Goal: Task Accomplishment & Management: Manage account settings

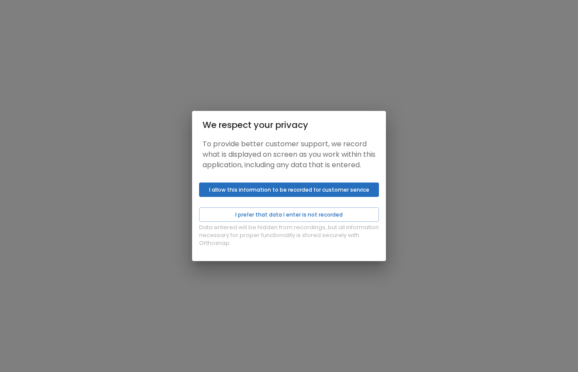
scroll to position [0, 0]
click at [348, 194] on button "I allow this information to be recorded for customer service" at bounding box center [289, 189] width 180 height 14
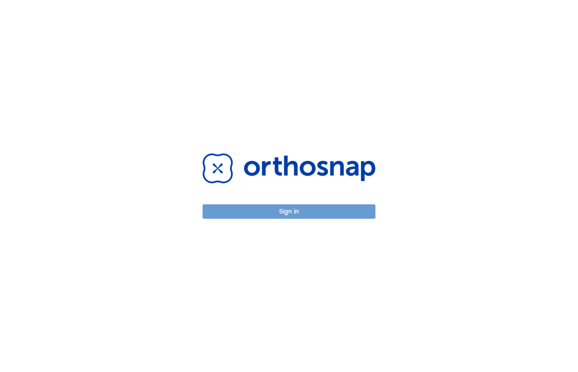
click at [311, 209] on button "Sign in" at bounding box center [289, 211] width 173 height 14
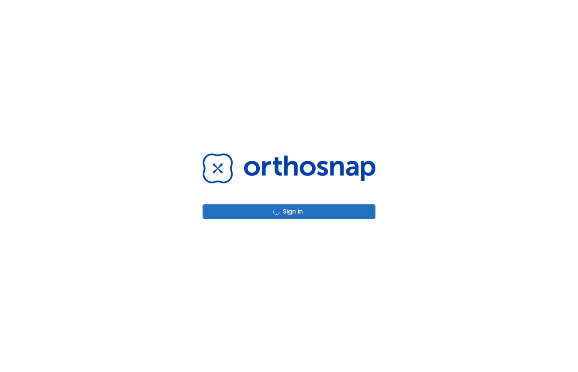
scroll to position [0, 0]
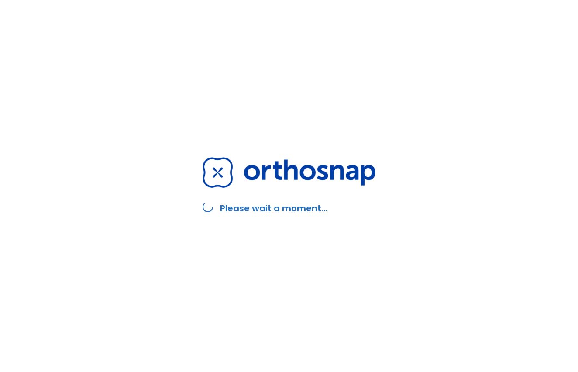
scroll to position [0, 1]
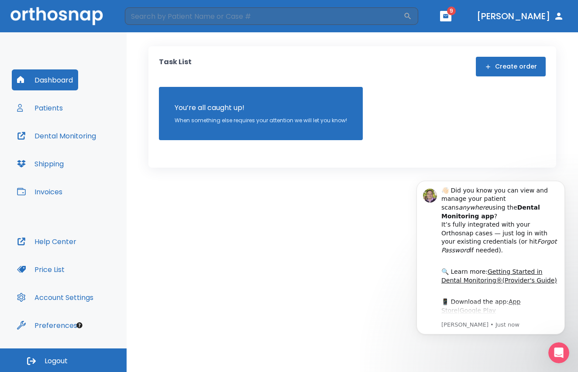
click at [54, 109] on button "Patients" at bounding box center [40, 107] width 56 height 21
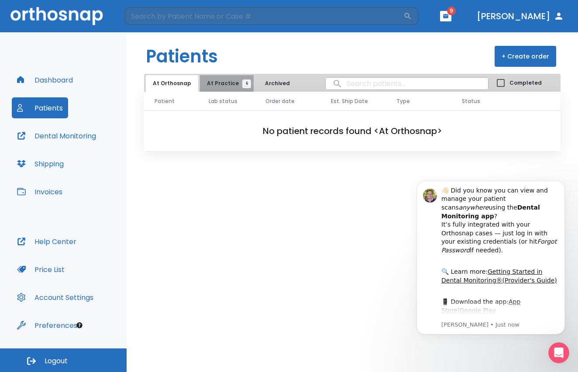
click at [226, 83] on span "At Practice 6" at bounding box center [227, 83] width 40 height 8
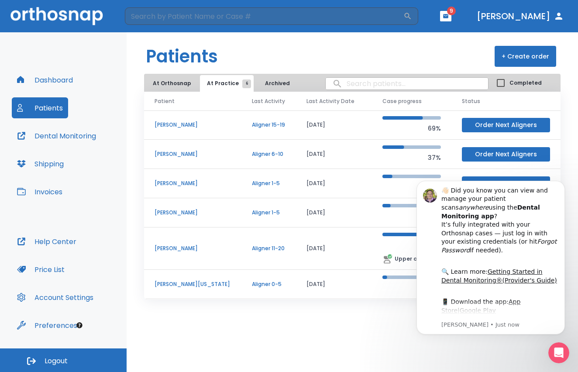
scroll to position [0, 0]
click at [177, 124] on p "[PERSON_NAME]" at bounding box center [193, 125] width 76 height 8
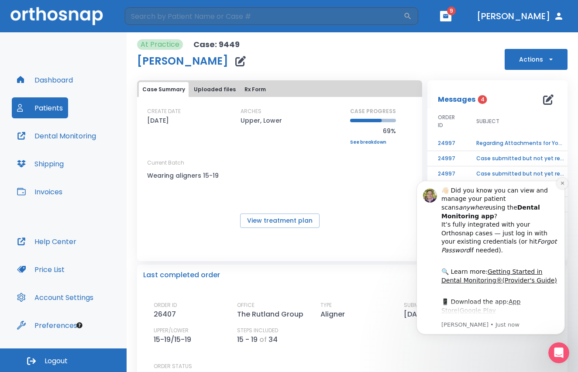
click at [565, 184] on button "Dismiss notification" at bounding box center [562, 183] width 11 height 11
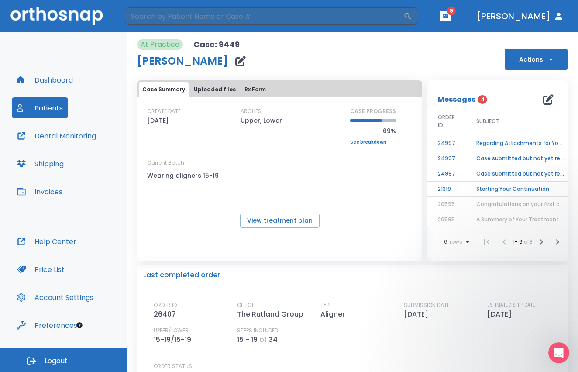
click at [537, 61] on button "Actions" at bounding box center [536, 59] width 63 height 21
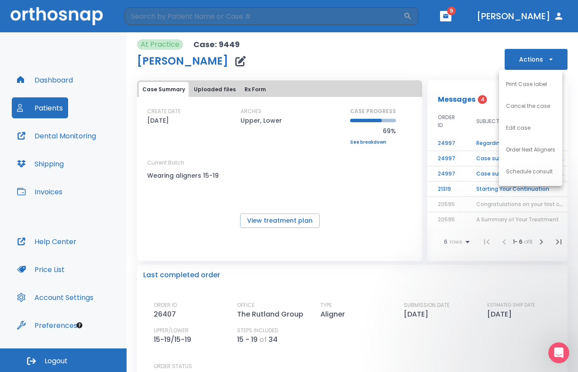
click at [531, 107] on p "Cancel the case" at bounding box center [528, 106] width 44 height 8
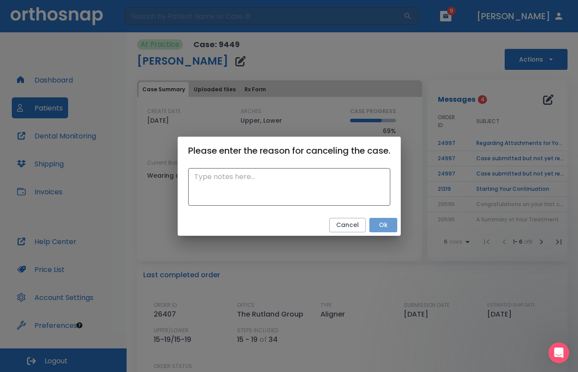
click at [380, 224] on button "Ok" at bounding box center [383, 225] width 28 height 14
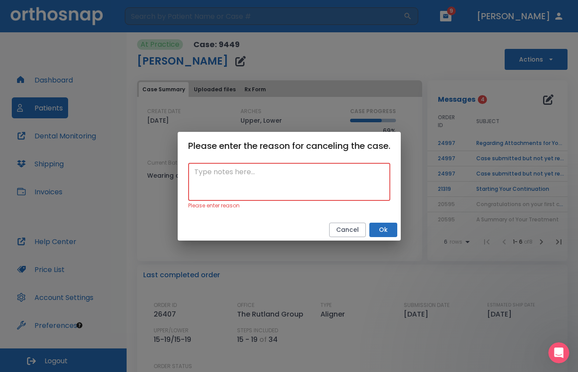
click at [322, 193] on textarea at bounding box center [289, 182] width 190 height 30
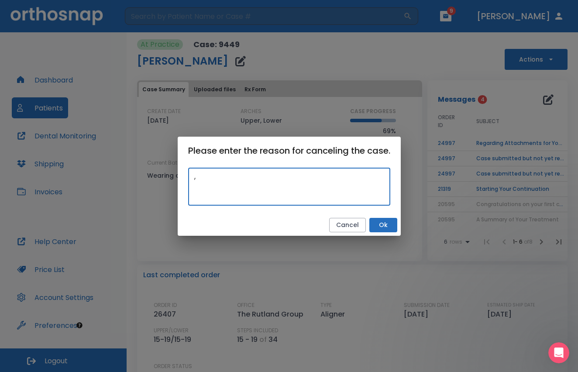
type textarea ","
click at [386, 224] on button "Ok" at bounding box center [383, 225] width 28 height 14
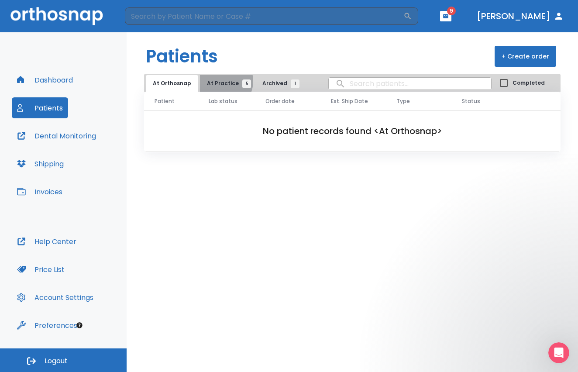
click at [219, 81] on span "At Practice 5" at bounding box center [227, 83] width 40 height 8
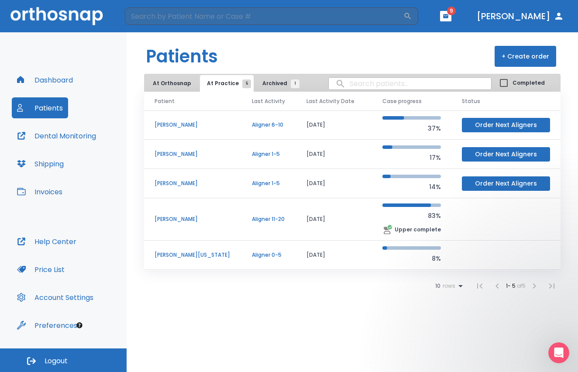
click at [185, 124] on p "[PERSON_NAME]" at bounding box center [193, 125] width 76 height 8
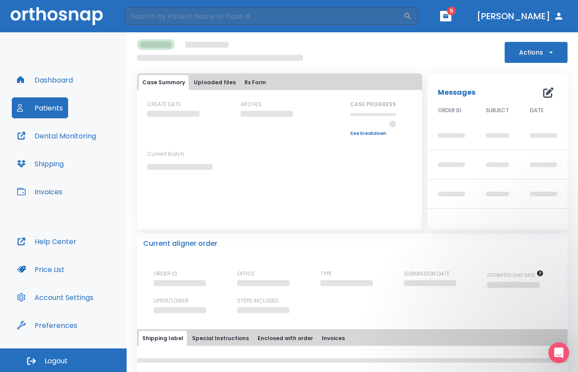
click at [523, 53] on button "Actions" at bounding box center [536, 52] width 63 height 21
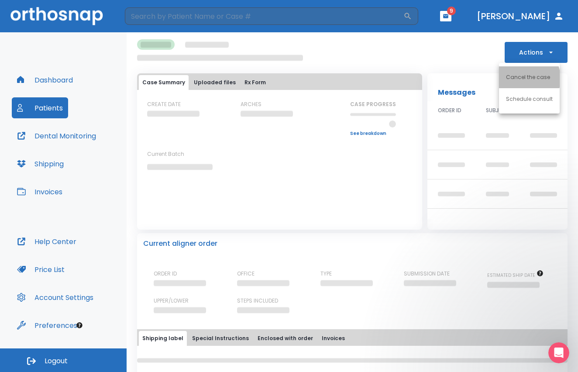
click at [520, 79] on p "Cancel the case" at bounding box center [528, 77] width 44 height 8
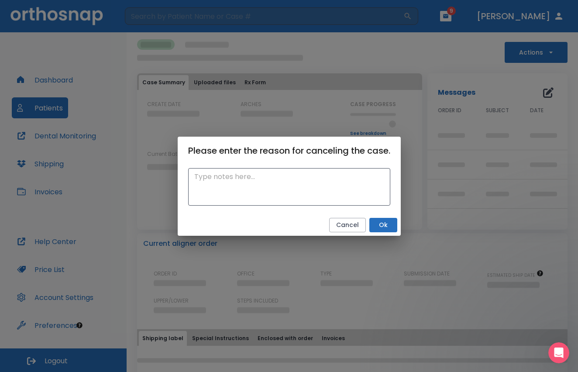
click at [400, 149] on h2 "Please enter the reason for canceling the case." at bounding box center [289, 151] width 223 height 28
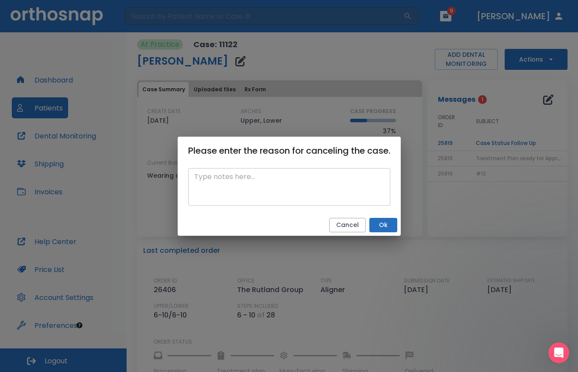
drag, startPoint x: 370, startPoint y: 171, endPoint x: 356, endPoint y: 187, distance: 21.1
click at [359, 183] on div "x ​" at bounding box center [289, 190] width 223 height 50
click at [361, 184] on textarea at bounding box center [289, 187] width 190 height 30
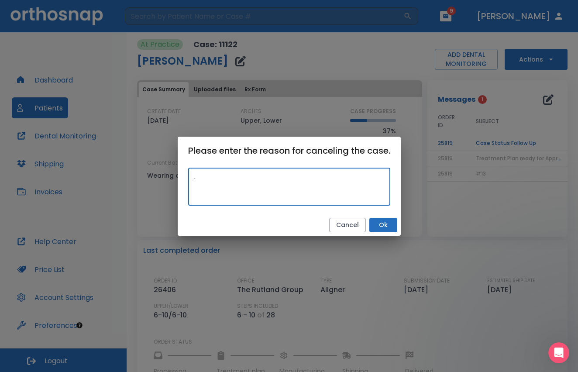
type textarea "."
click at [391, 226] on button "Ok" at bounding box center [383, 225] width 28 height 14
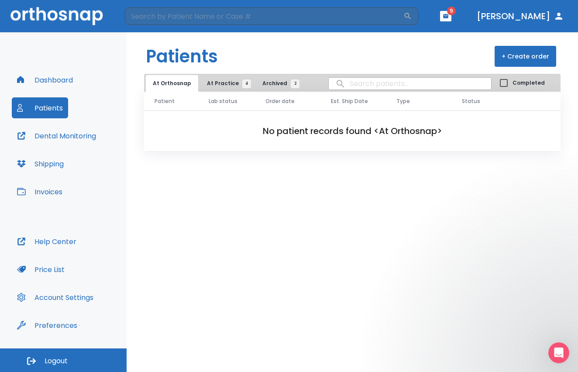
click at [223, 82] on span "At Practice 4" at bounding box center [227, 83] width 40 height 8
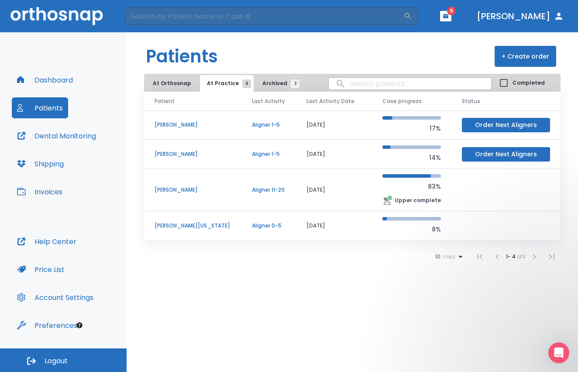
click at [269, 83] on span "Archived 2" at bounding box center [278, 83] width 33 height 8
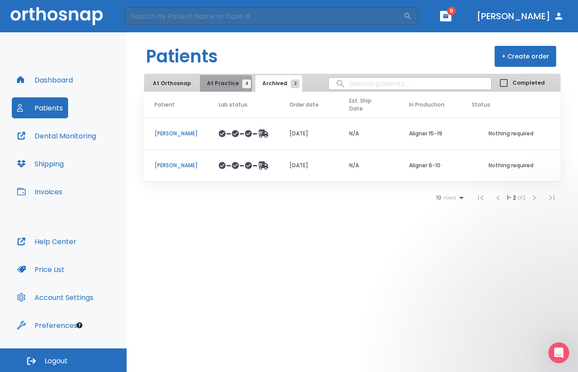
click at [217, 83] on span "At Practice 4" at bounding box center [227, 83] width 40 height 8
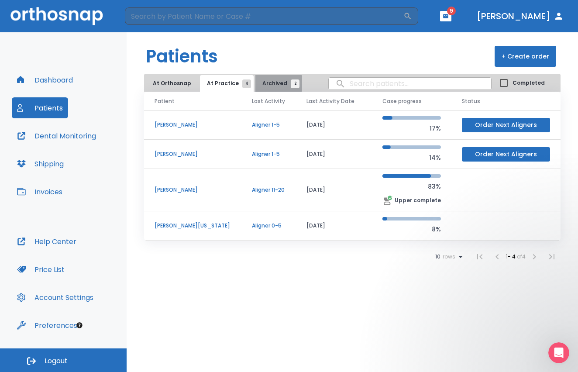
click at [270, 83] on span "Archived 2" at bounding box center [278, 83] width 33 height 8
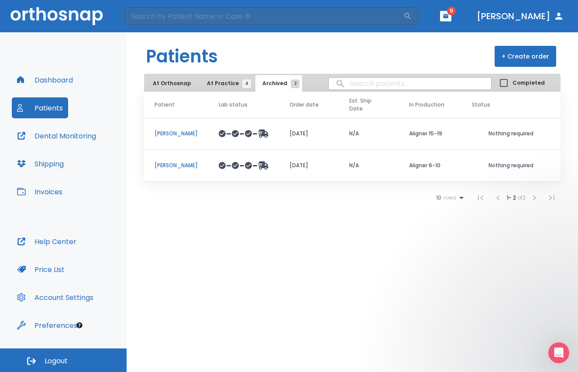
click at [215, 82] on span "At Practice 4" at bounding box center [227, 83] width 40 height 8
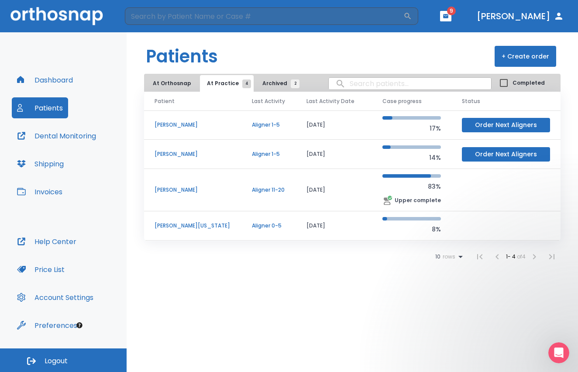
click at [484, 124] on button "Order Next Aligners" at bounding box center [506, 125] width 88 height 14
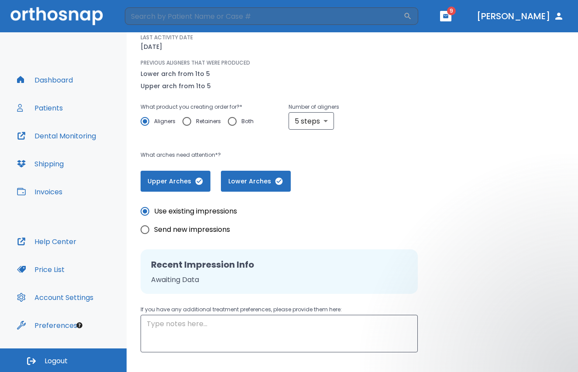
scroll to position [89, 0]
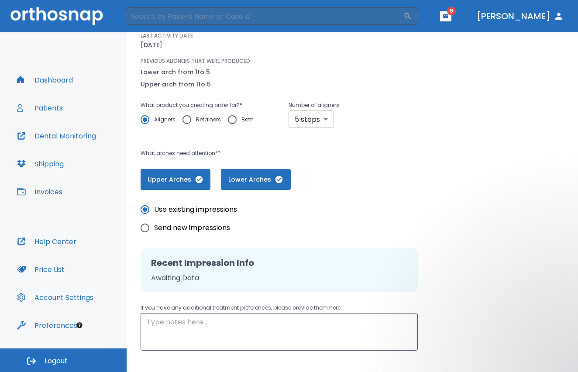
click at [324, 117] on body "​ 9 [PERSON_NAME] Dashboard Patients Dental Monitoring Shipping Invoices Help C…" at bounding box center [289, 186] width 578 height 372
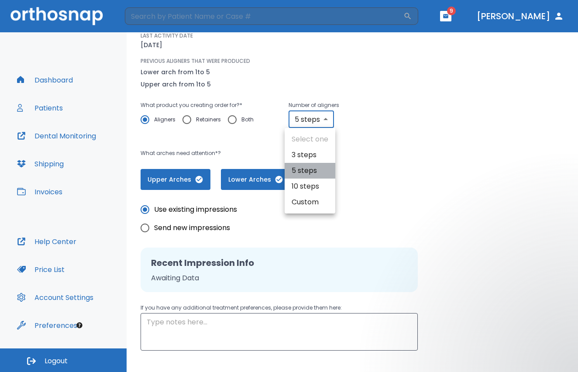
click at [326, 168] on li "5 steps" at bounding box center [310, 171] width 51 height 16
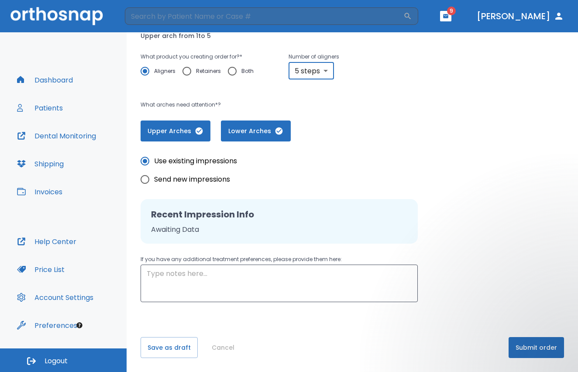
scroll to position [138, 0]
drag, startPoint x: 523, startPoint y: 345, endPoint x: 517, endPoint y: 334, distance: 12.5
click at [523, 345] on button "Submit order" at bounding box center [536, 347] width 55 height 21
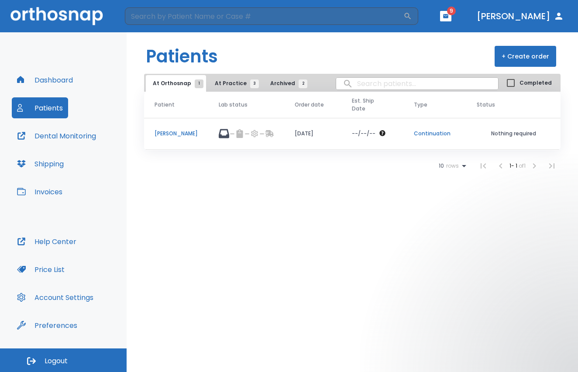
click at [235, 81] on span "At Practice 3" at bounding box center [235, 83] width 40 height 8
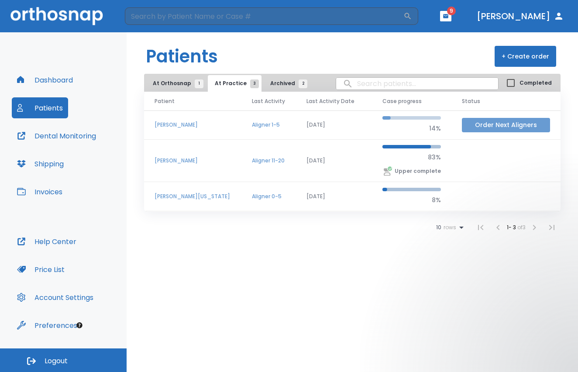
click at [482, 126] on button "Order Next Aligners" at bounding box center [506, 125] width 88 height 14
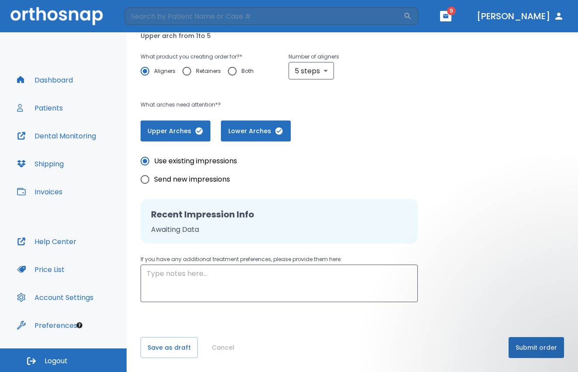
click at [534, 344] on button "Submit order" at bounding box center [536, 347] width 55 height 21
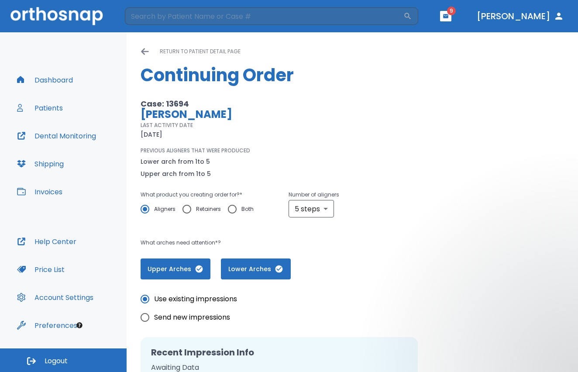
scroll to position [-4, 0]
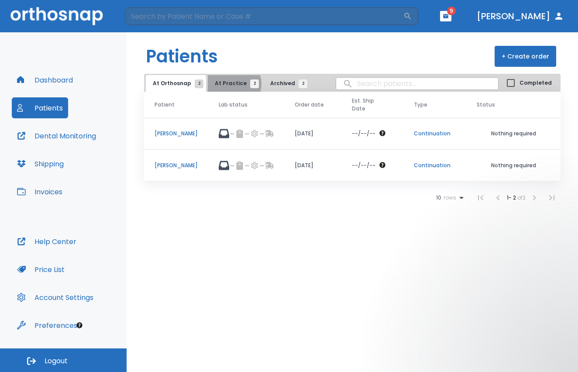
click at [231, 84] on span "At Practice 2" at bounding box center [235, 83] width 40 height 8
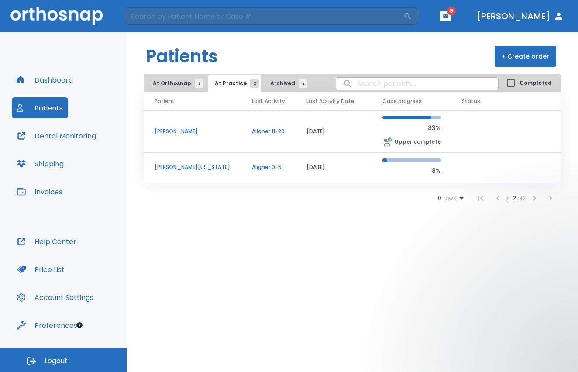
click at [185, 131] on p "[PERSON_NAME]" at bounding box center [193, 131] width 76 height 8
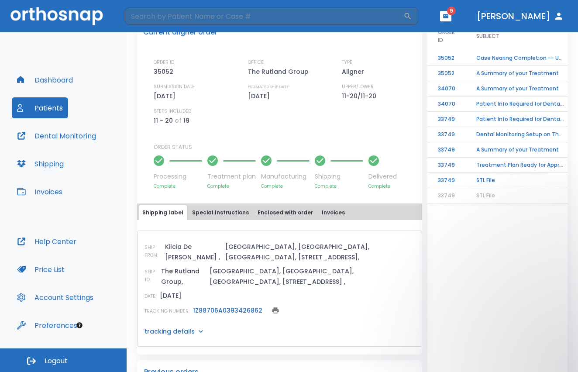
scroll to position [221, 0]
